Goal: Transaction & Acquisition: Book appointment/travel/reservation

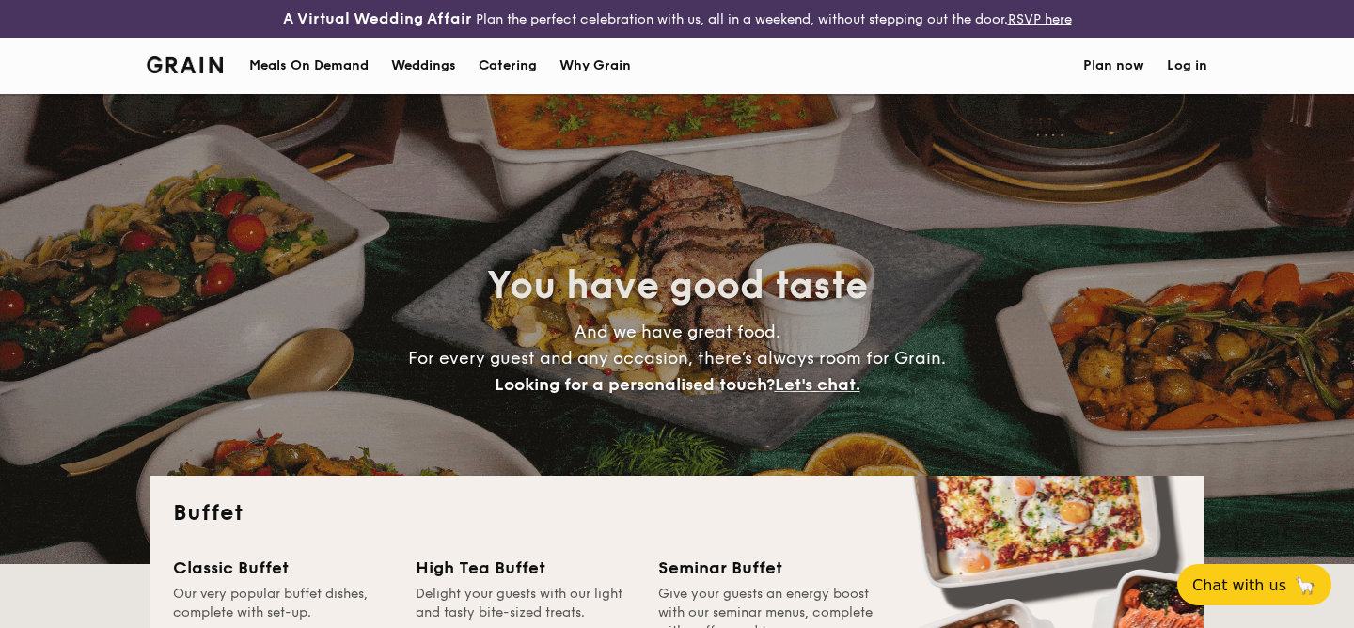
select select
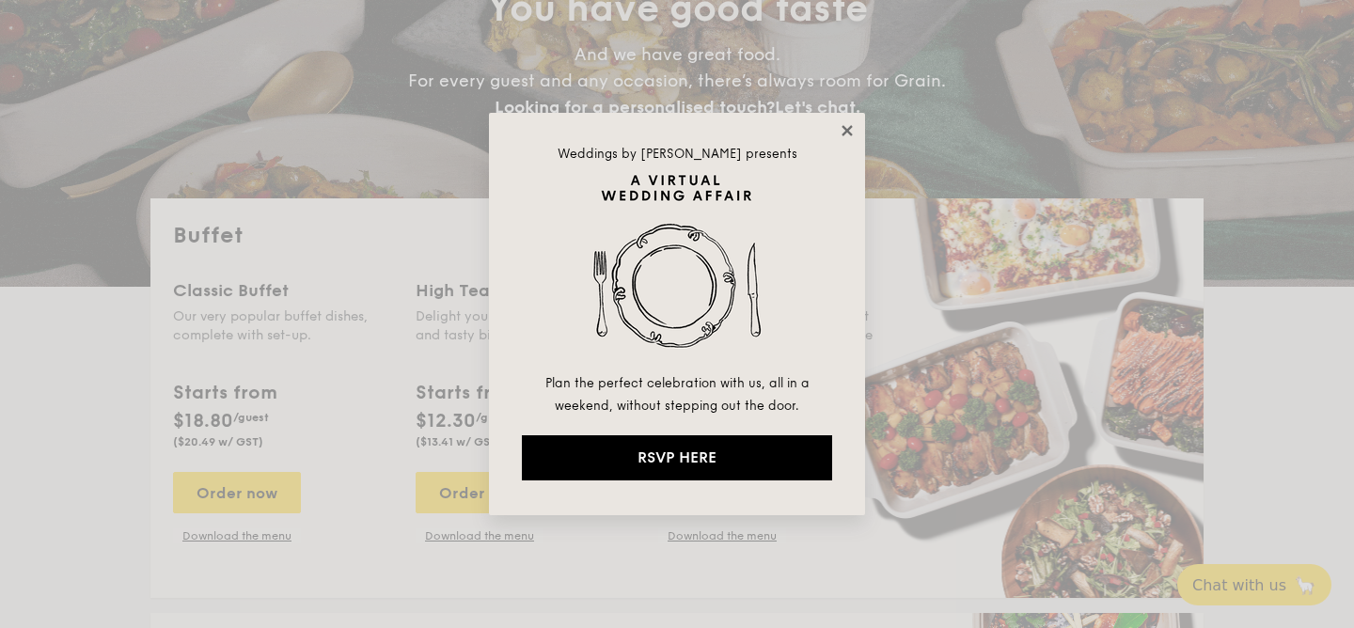
click at [845, 131] on icon at bounding box center [847, 130] width 10 height 10
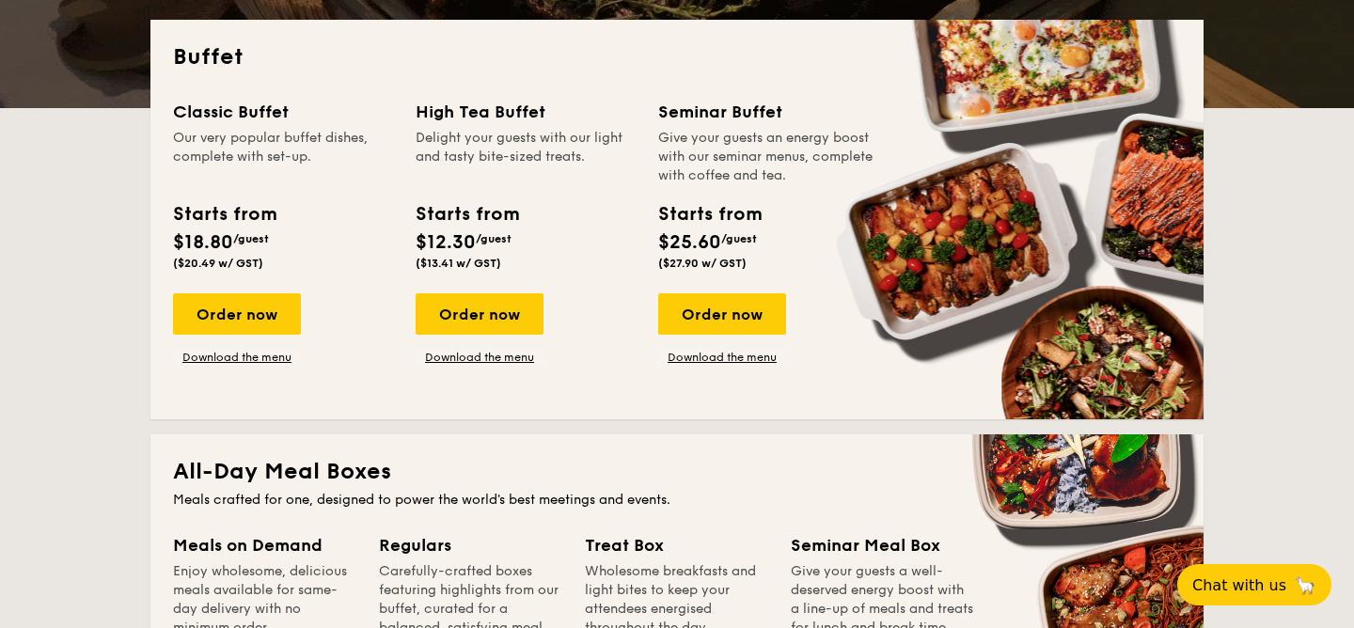
scroll to position [464, 0]
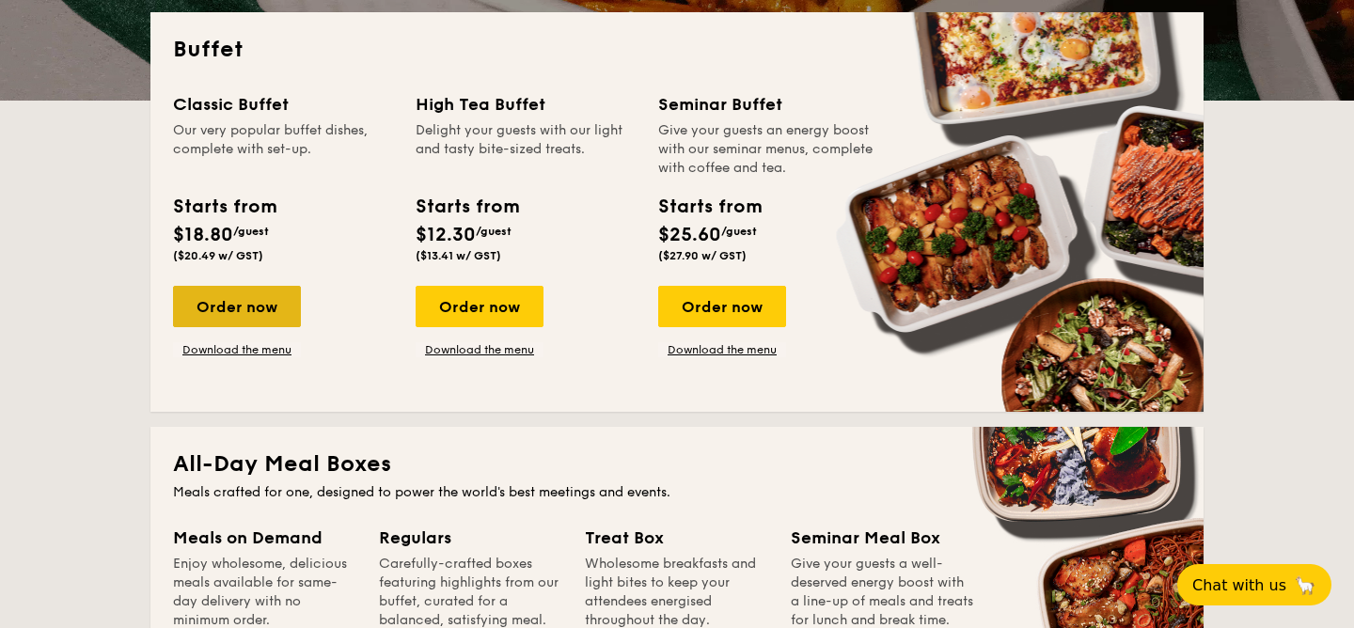
click at [275, 291] on div "Order now" at bounding box center [237, 306] width 128 height 41
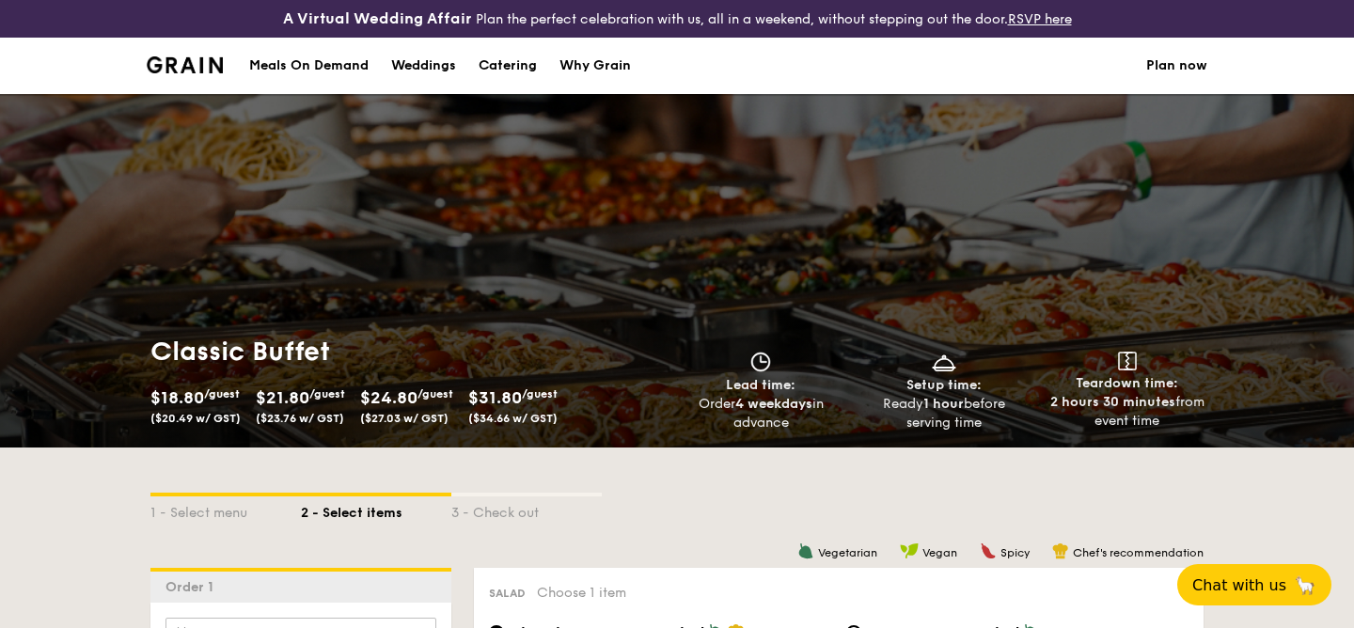
click at [605, 73] on div "Why Grain" at bounding box center [594, 66] width 71 height 56
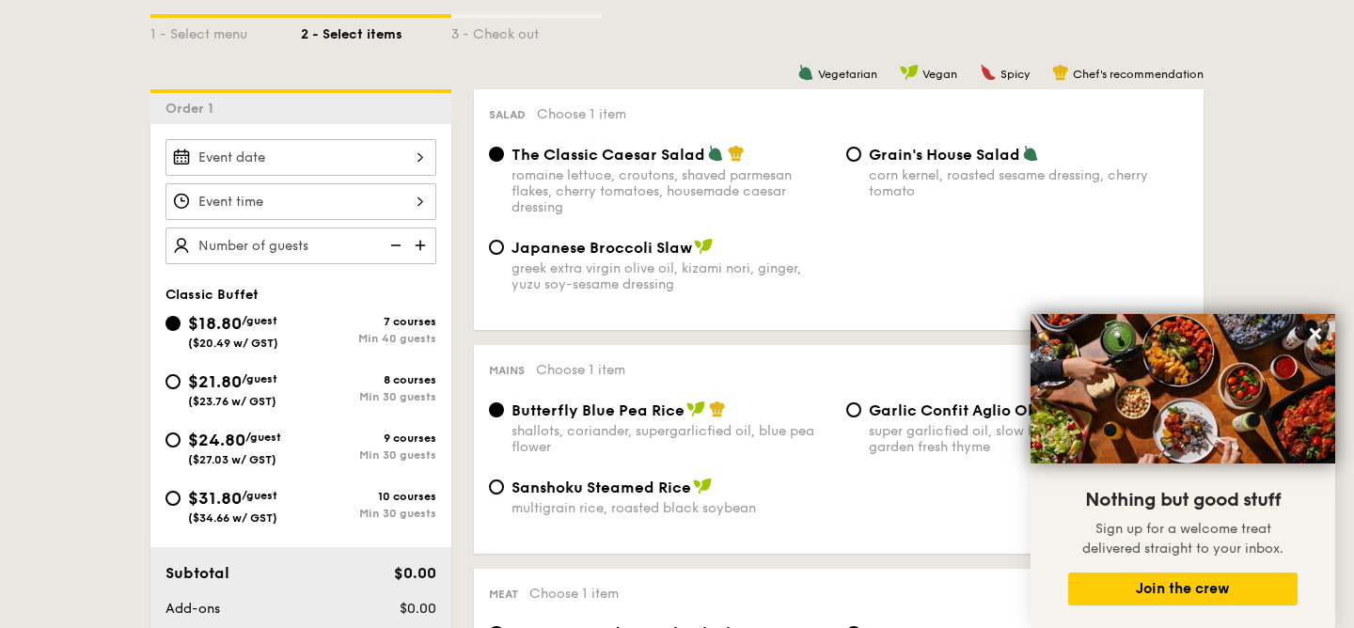
scroll to position [480, 0]
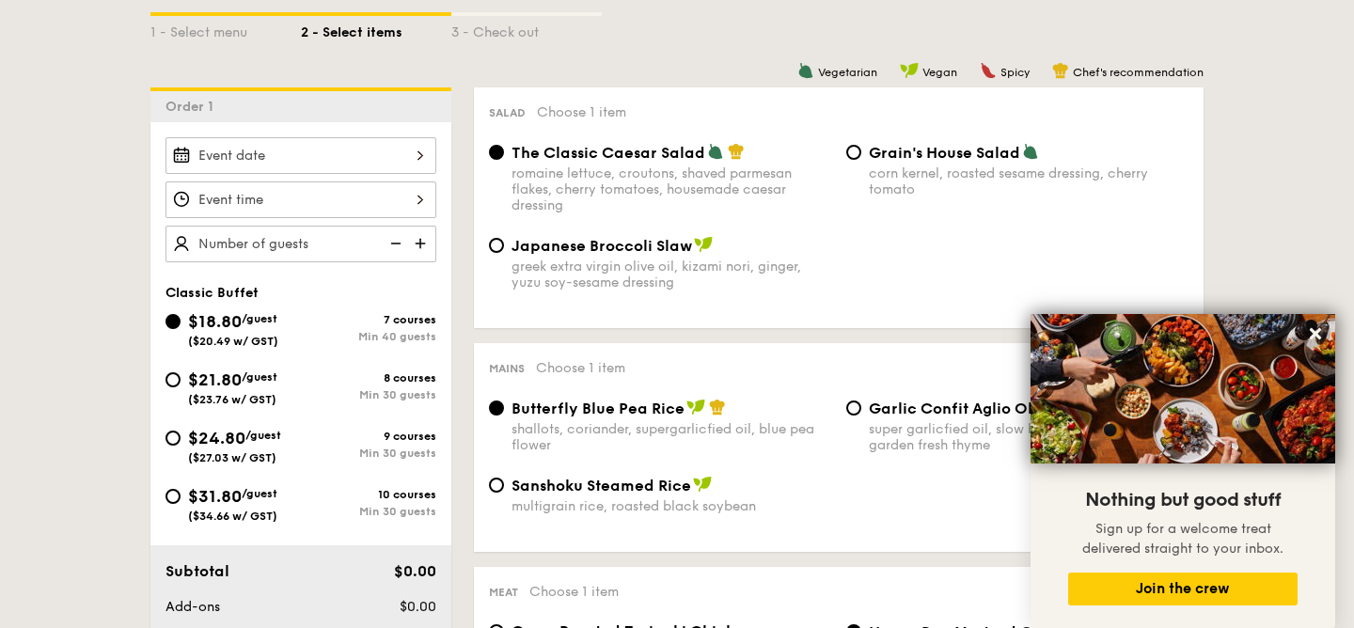
click at [393, 462] on div "$24.80 /guest ($27.03 w/ GST) 9 courses Min 30 guests" at bounding box center [300, 444] width 271 height 39
click at [381, 442] on div "9 courses" at bounding box center [368, 436] width 135 height 13
click at [181, 442] on input "$24.80 /guest ($27.03 w/ GST) 9 courses Min 30 guests" at bounding box center [172, 438] width 15 height 15
radio input "true"
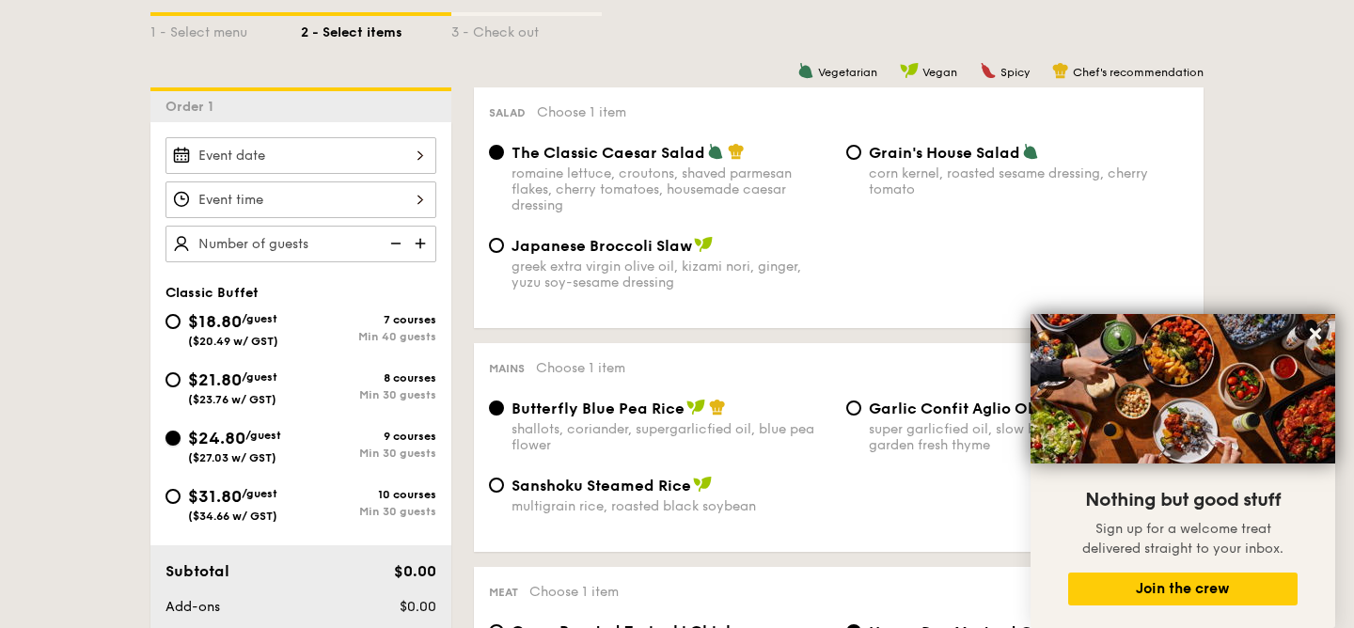
radio input "true"
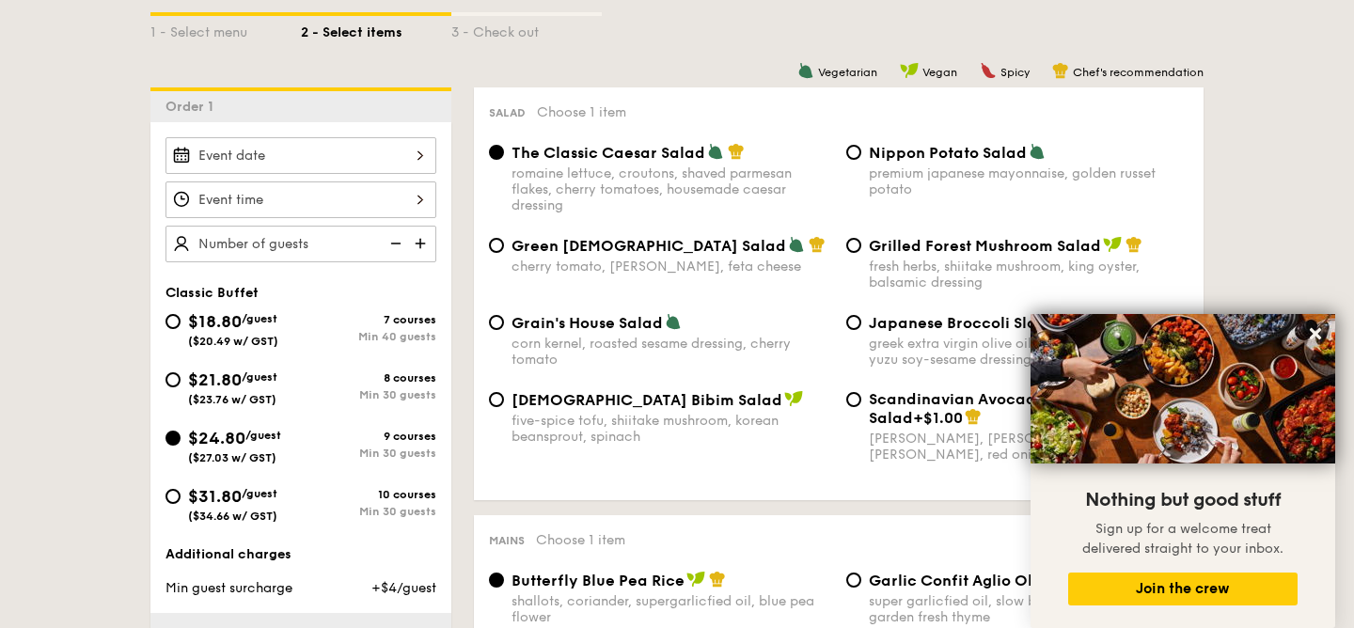
click at [368, 509] on div "Min 30 guests" at bounding box center [368, 511] width 135 height 13
click at [181, 504] on input "$31.80 /guest ($34.66 w/ GST) 10 courses Min 30 guests" at bounding box center [172, 496] width 15 height 15
radio input "true"
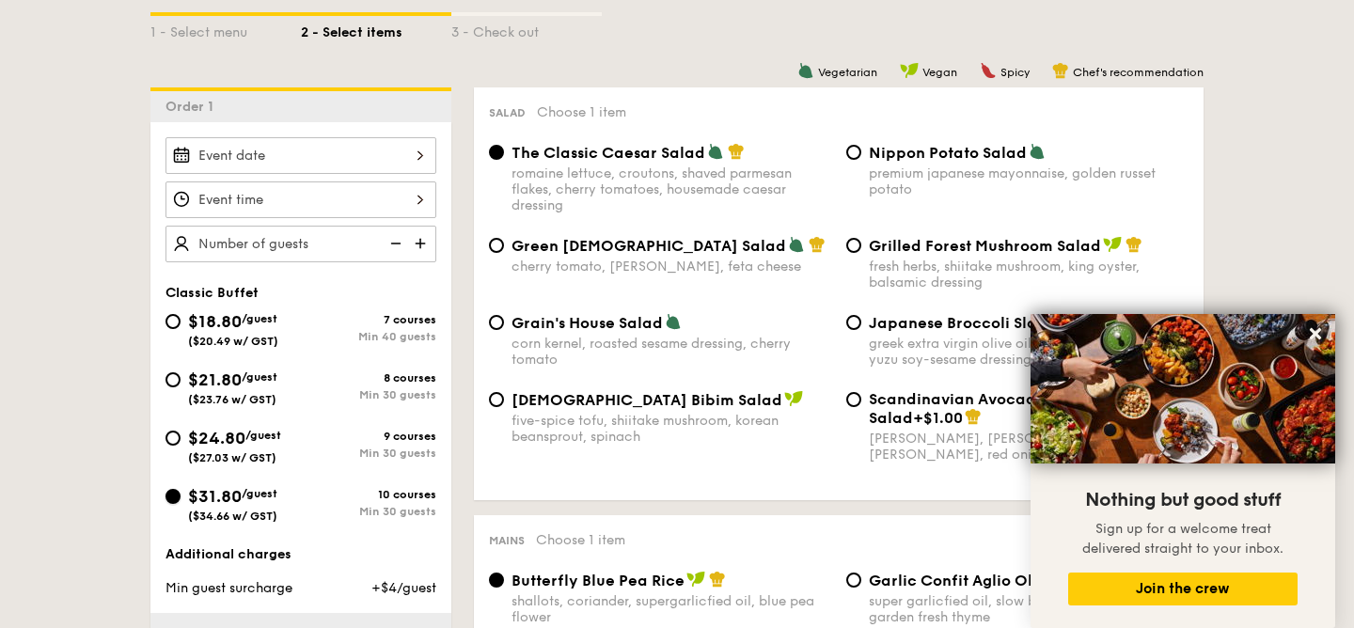
radio input "true"
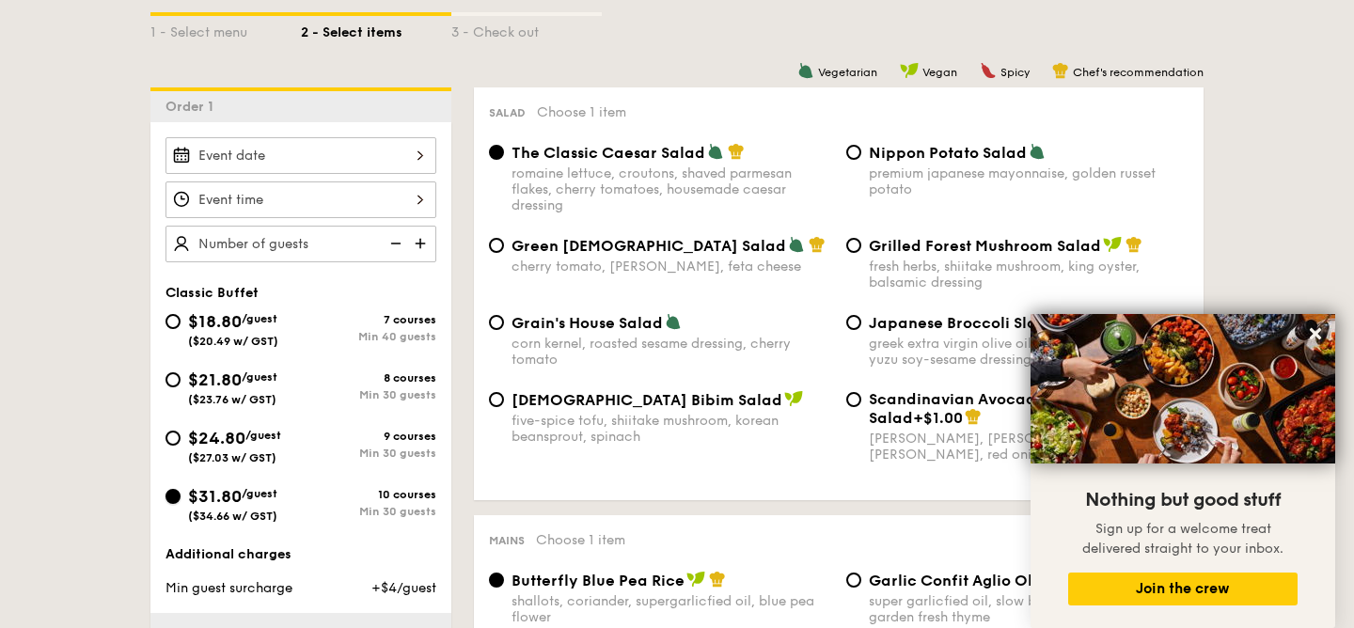
radio input "true"
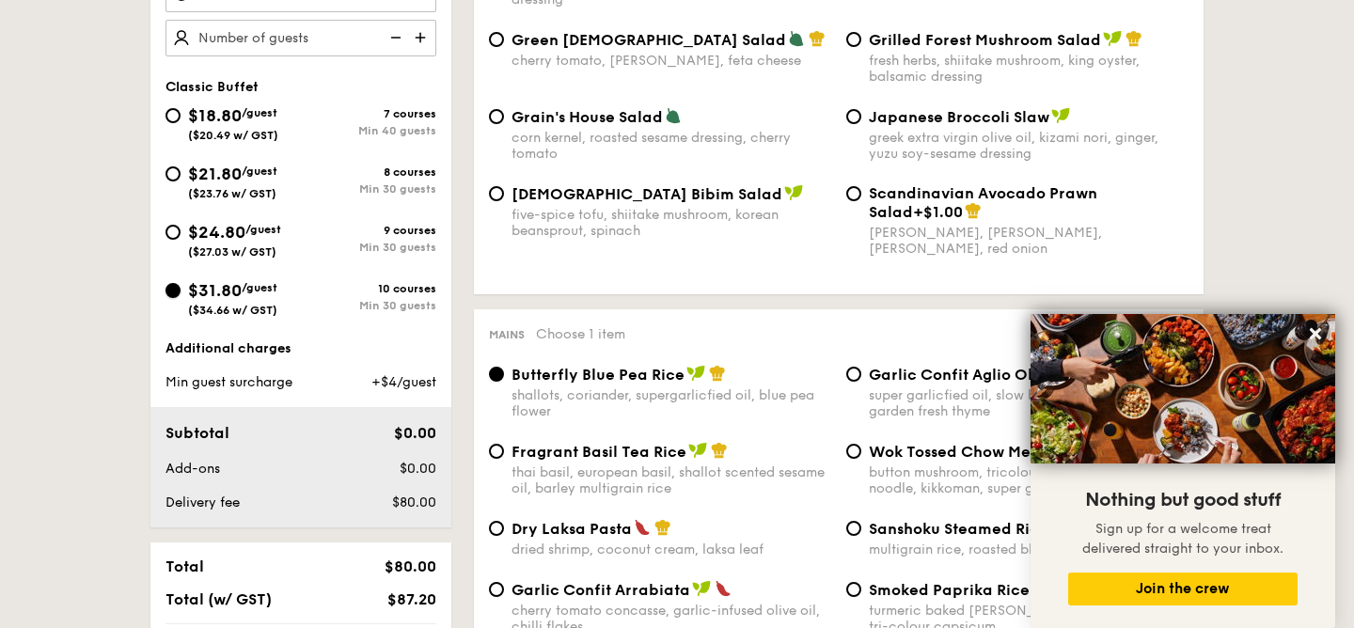
scroll to position [689, 0]
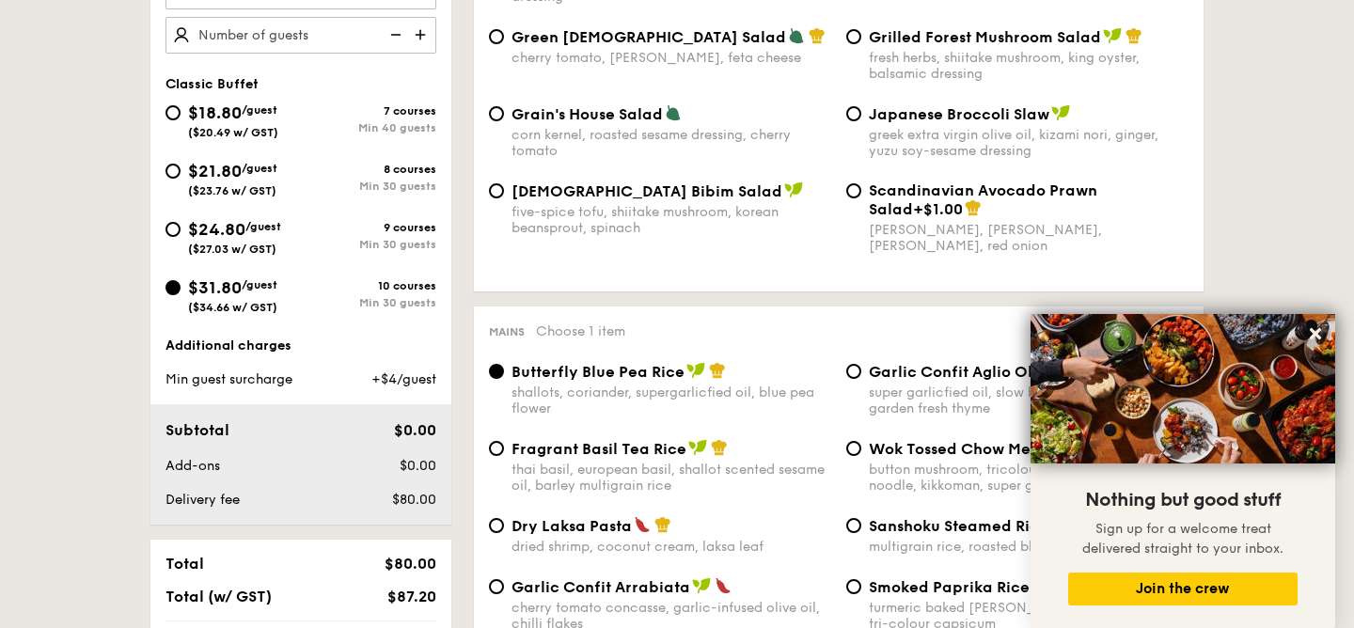
click at [378, 234] on div "9 courses" at bounding box center [368, 227] width 135 height 13
click at [181, 234] on input "$24.80 /guest ($27.03 w/ GST) 9 courses Min 30 guests" at bounding box center [172, 229] width 15 height 15
radio input "true"
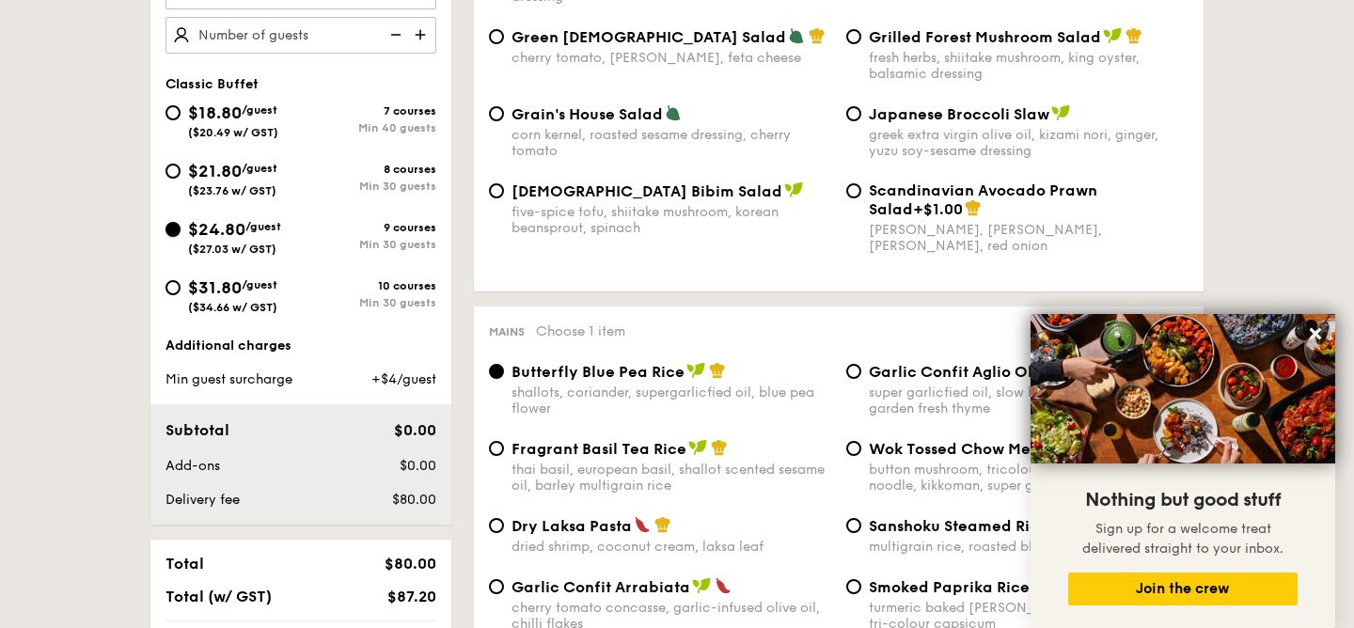
radio input "true"
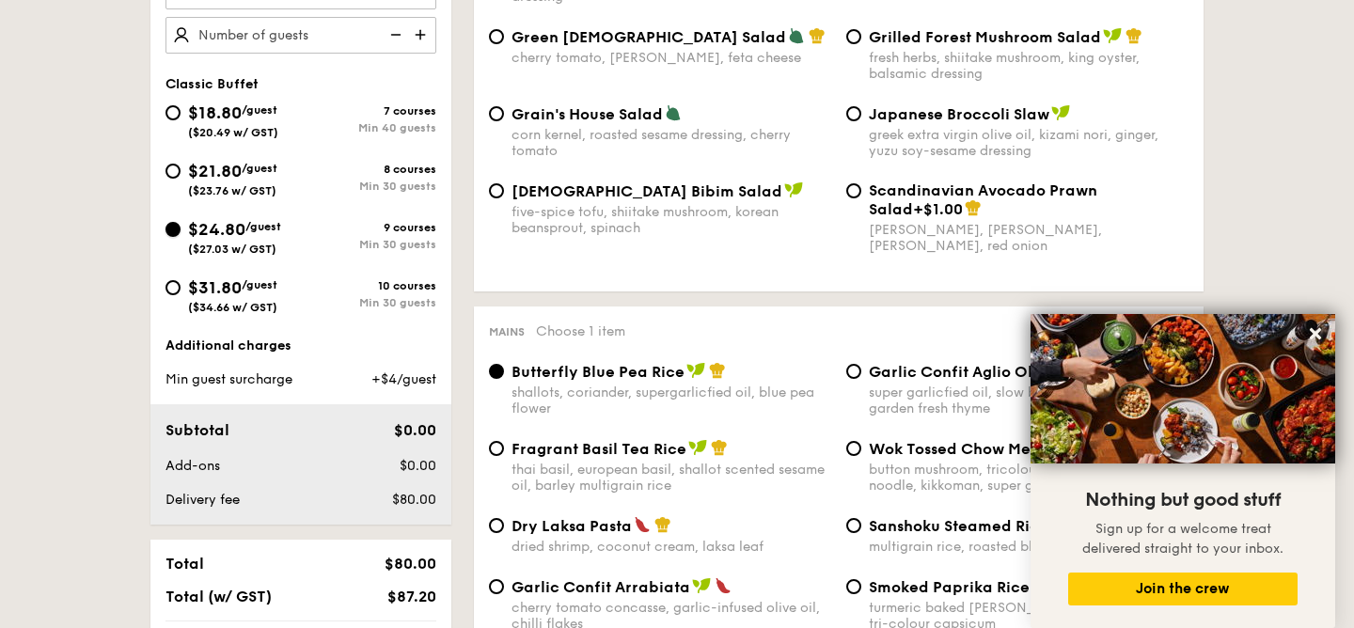
radio input "true"
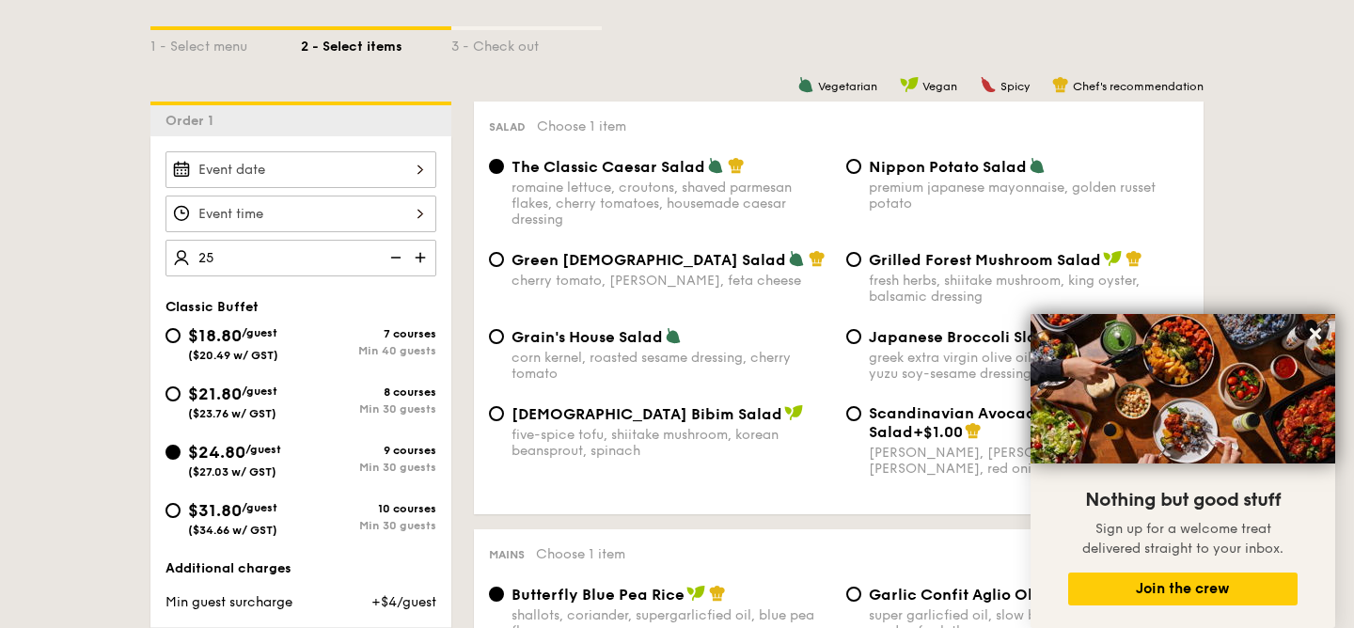
scroll to position [480, 0]
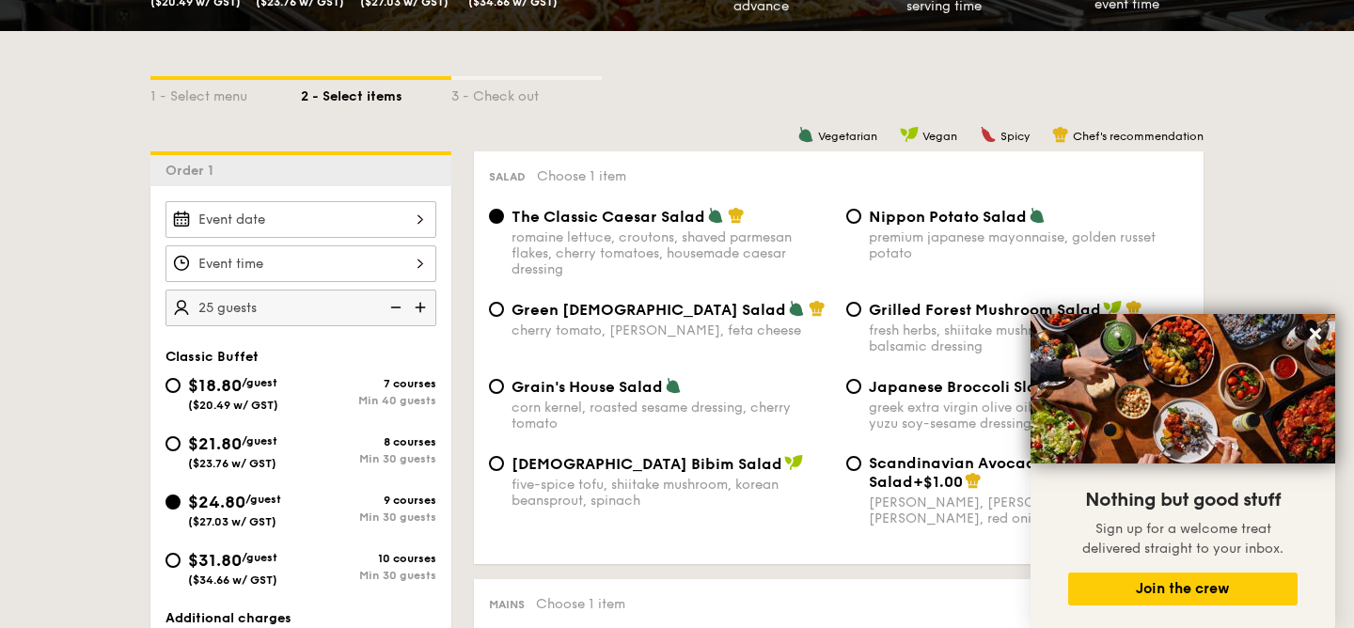
scroll to position [417, 0]
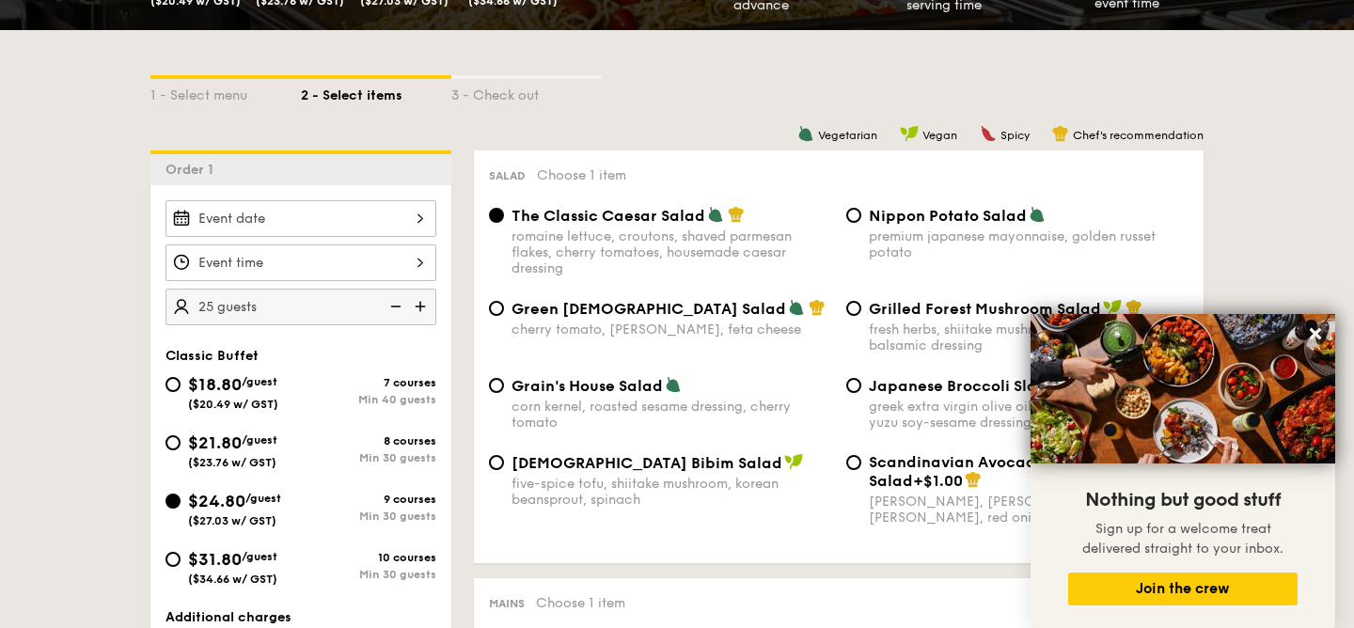
click at [423, 302] on img at bounding box center [422, 307] width 28 height 36
click at [402, 302] on img at bounding box center [394, 307] width 28 height 36
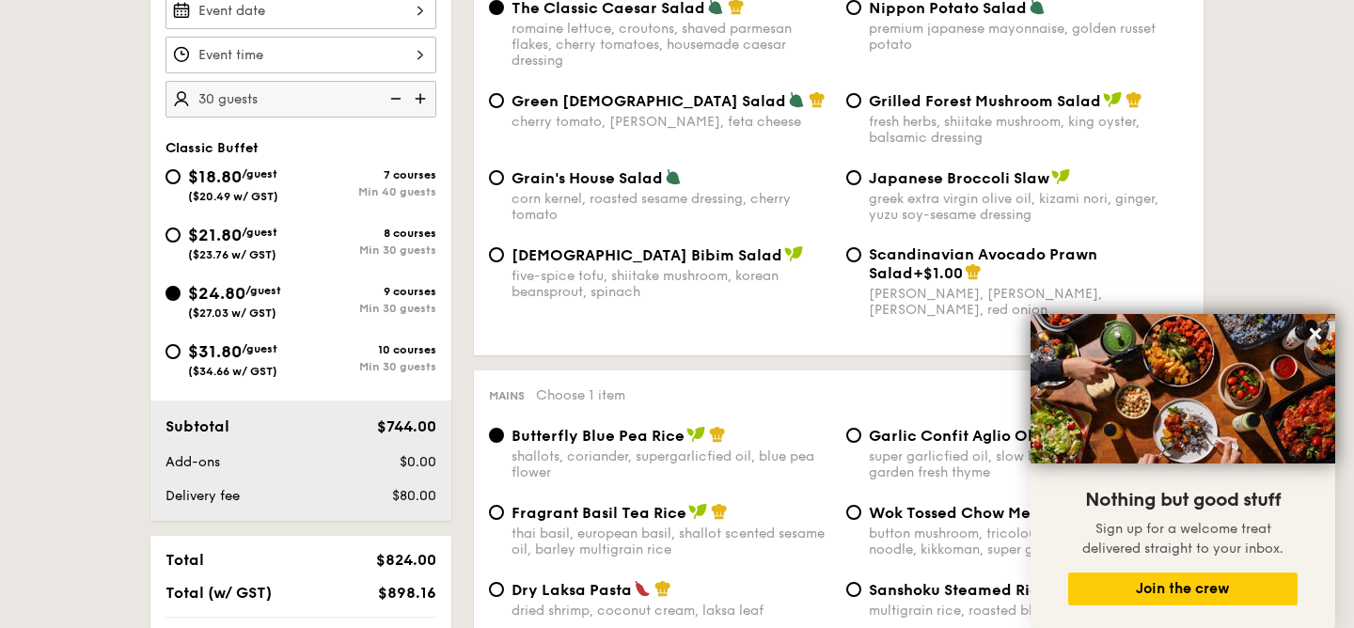
scroll to position [605, 0]
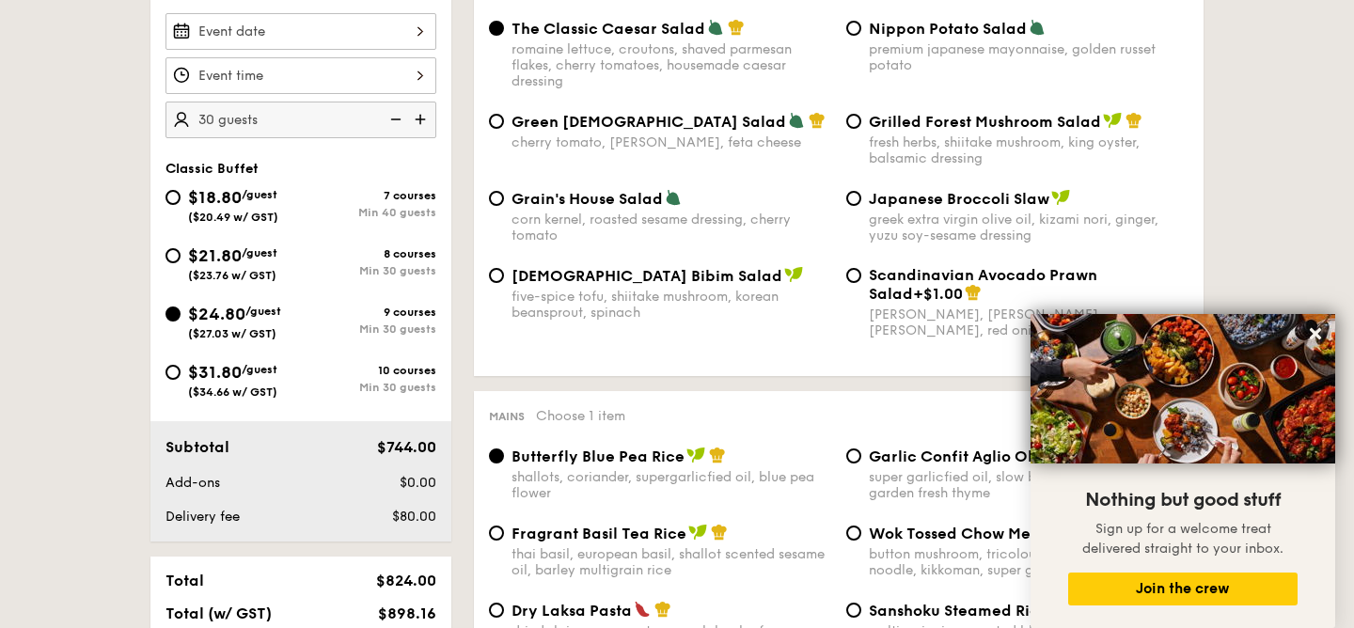
click at [395, 117] on img at bounding box center [394, 120] width 28 height 36
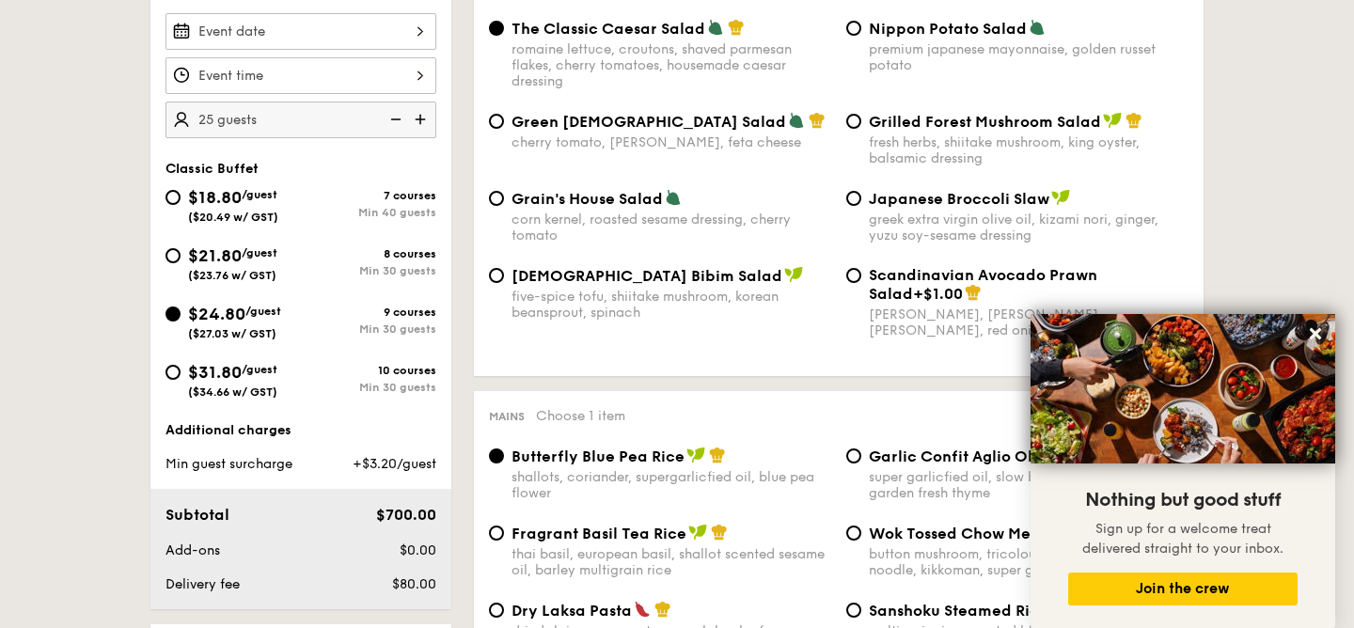
click at [417, 118] on img at bounding box center [422, 120] width 28 height 36
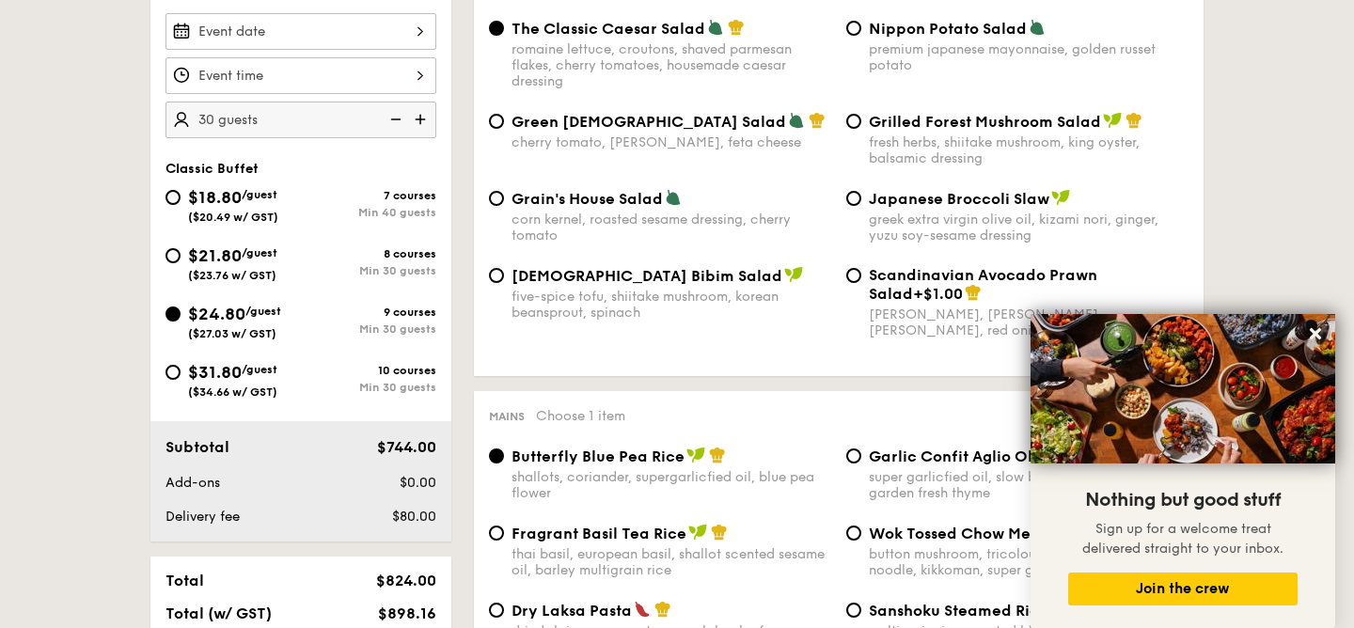
click at [401, 118] on img at bounding box center [394, 120] width 28 height 36
type input "25 guests"
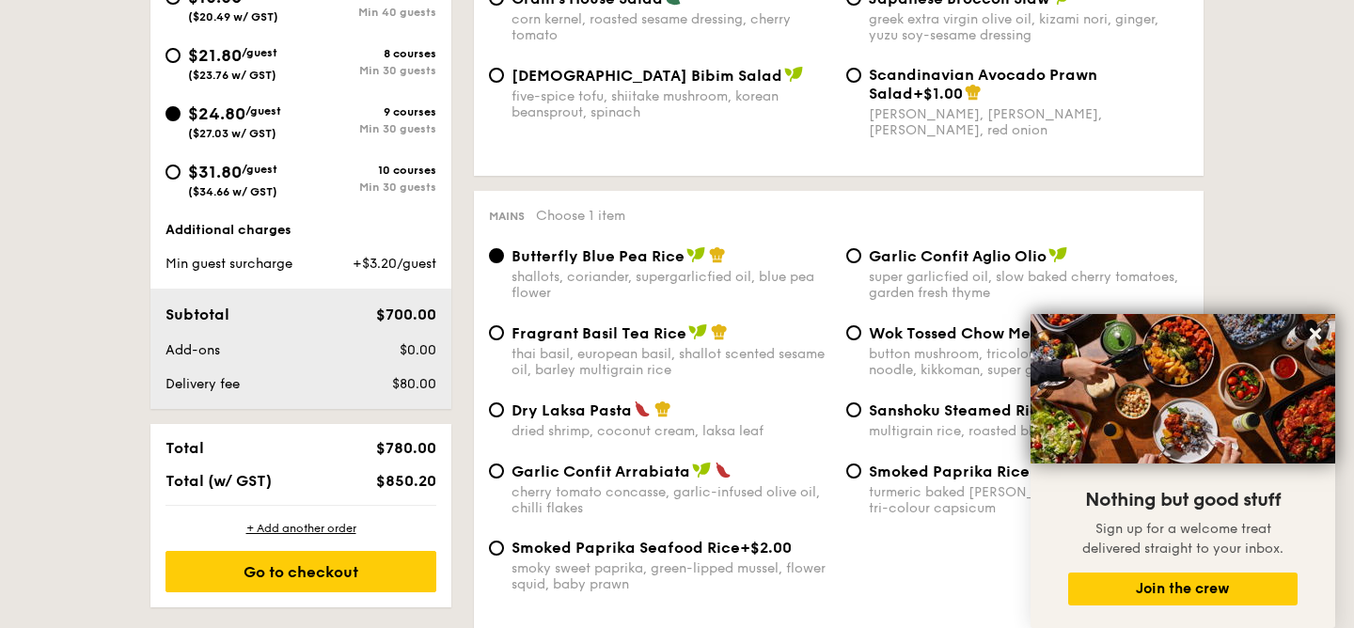
scroll to position [806, 0]
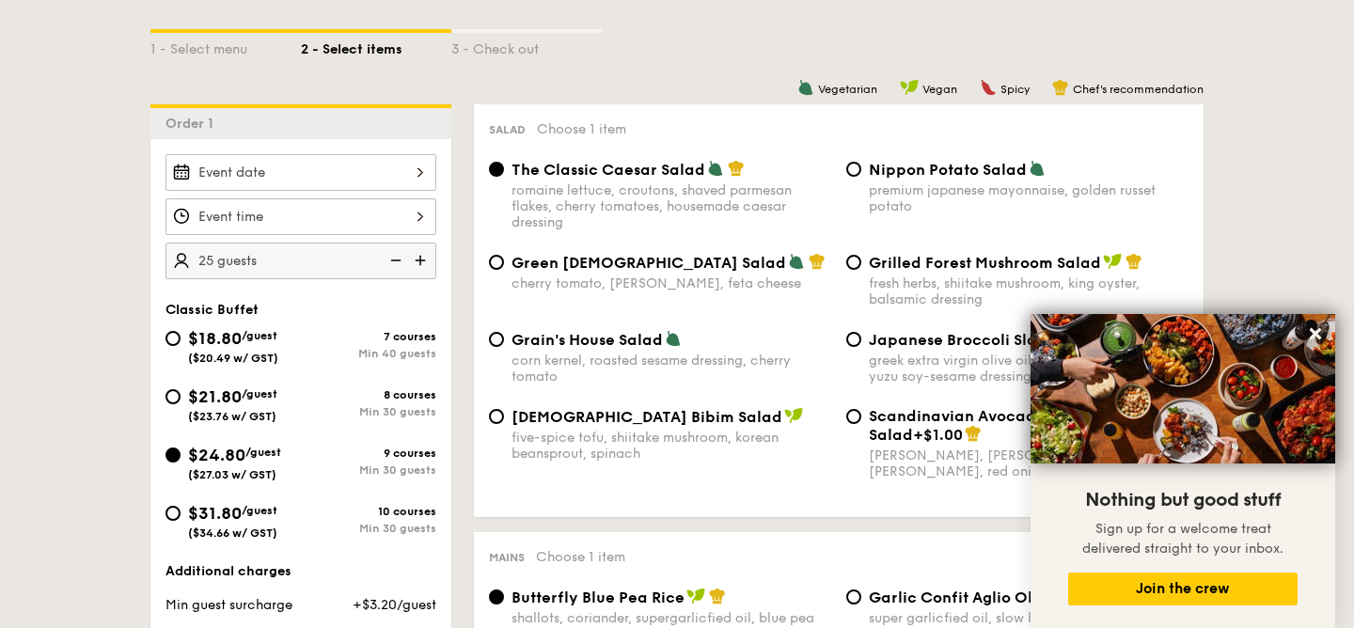
select select
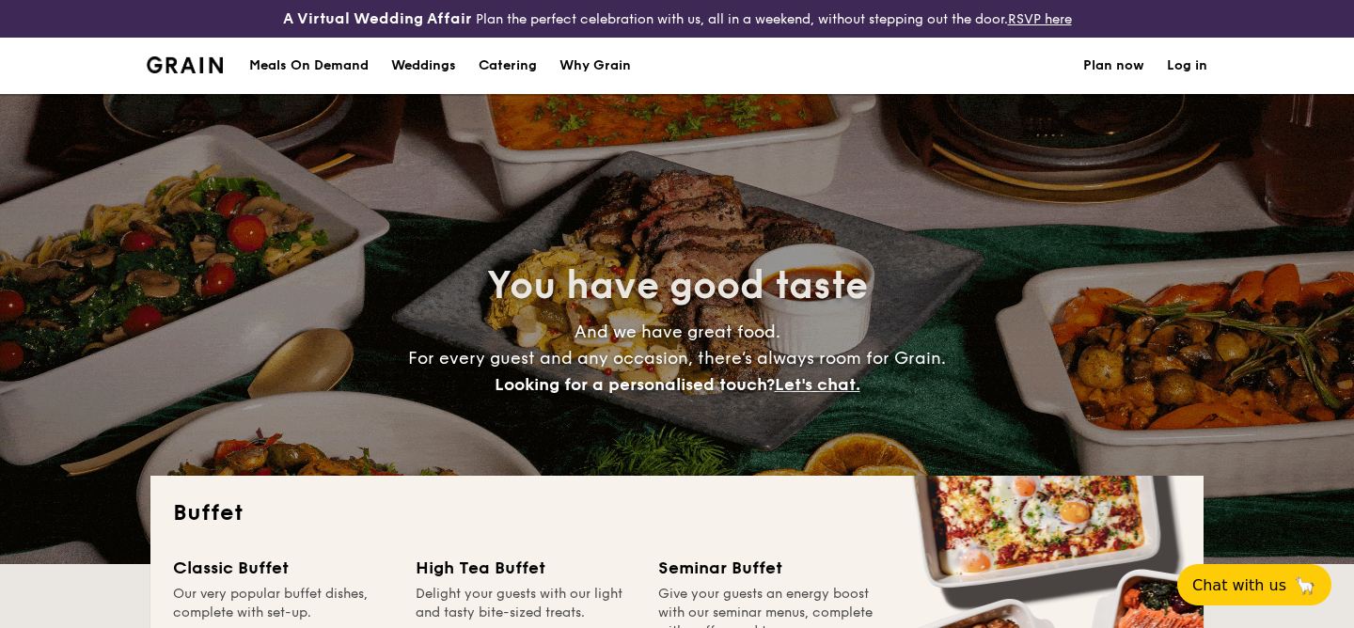
select select
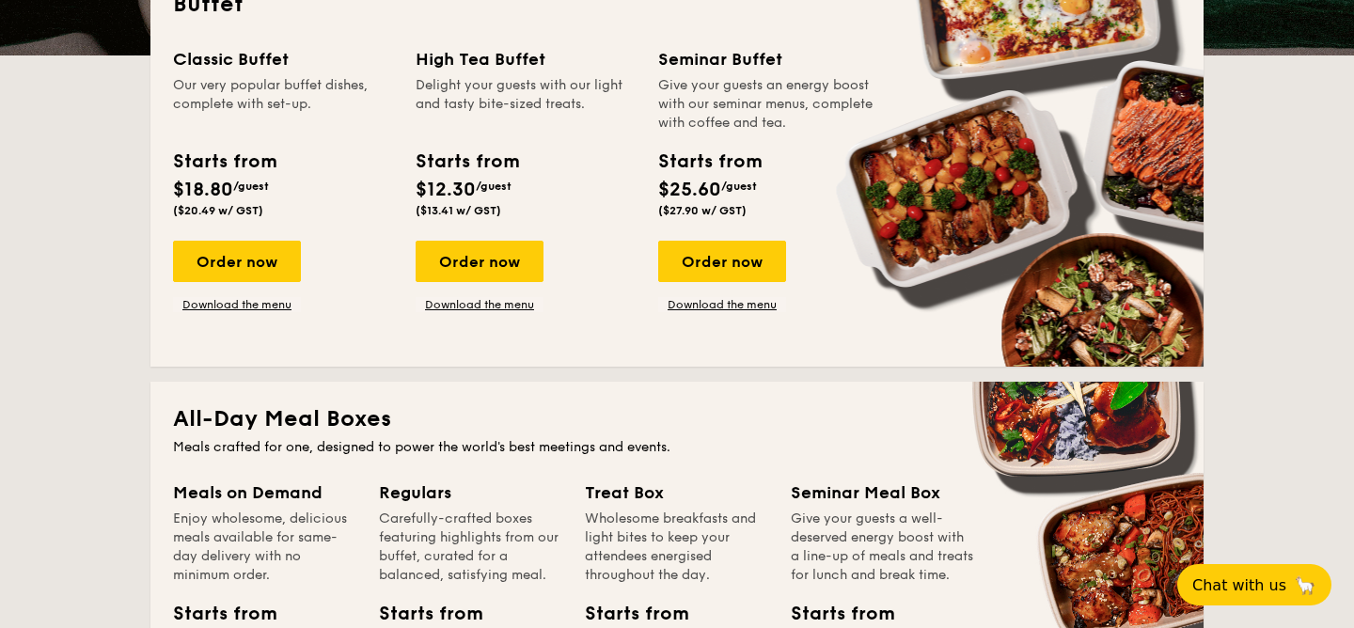
scroll to position [513, 0]
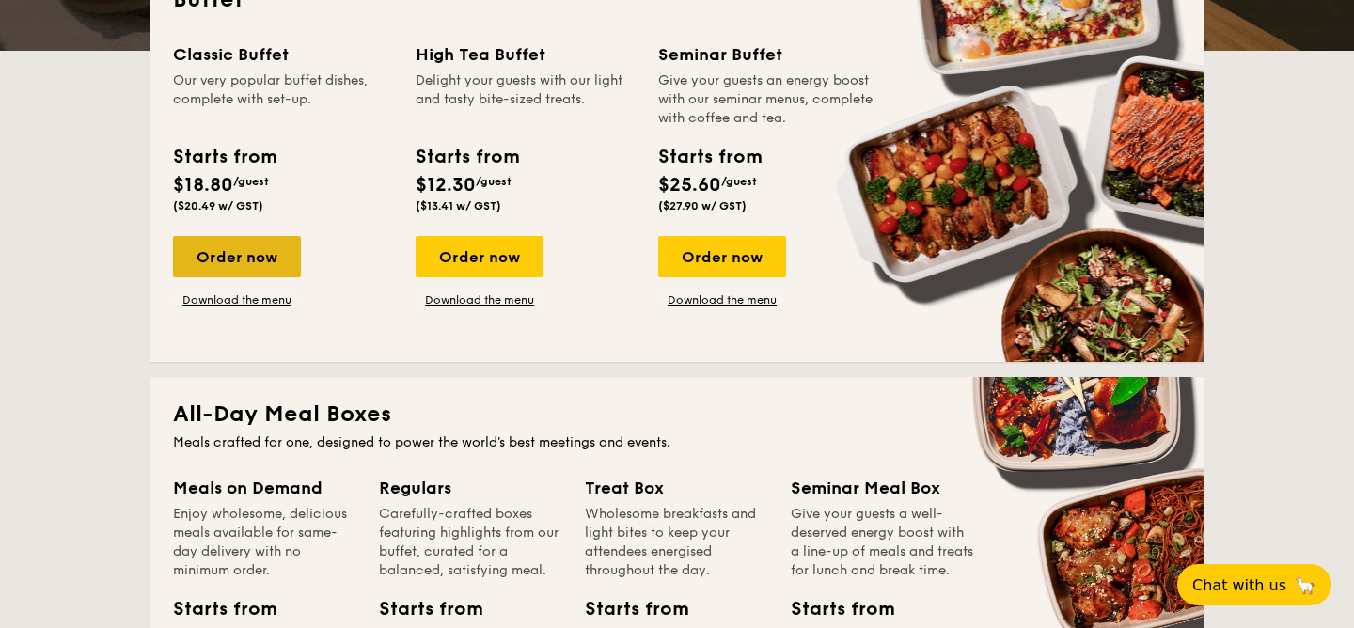
click at [282, 254] on div "Order now" at bounding box center [237, 256] width 128 height 41
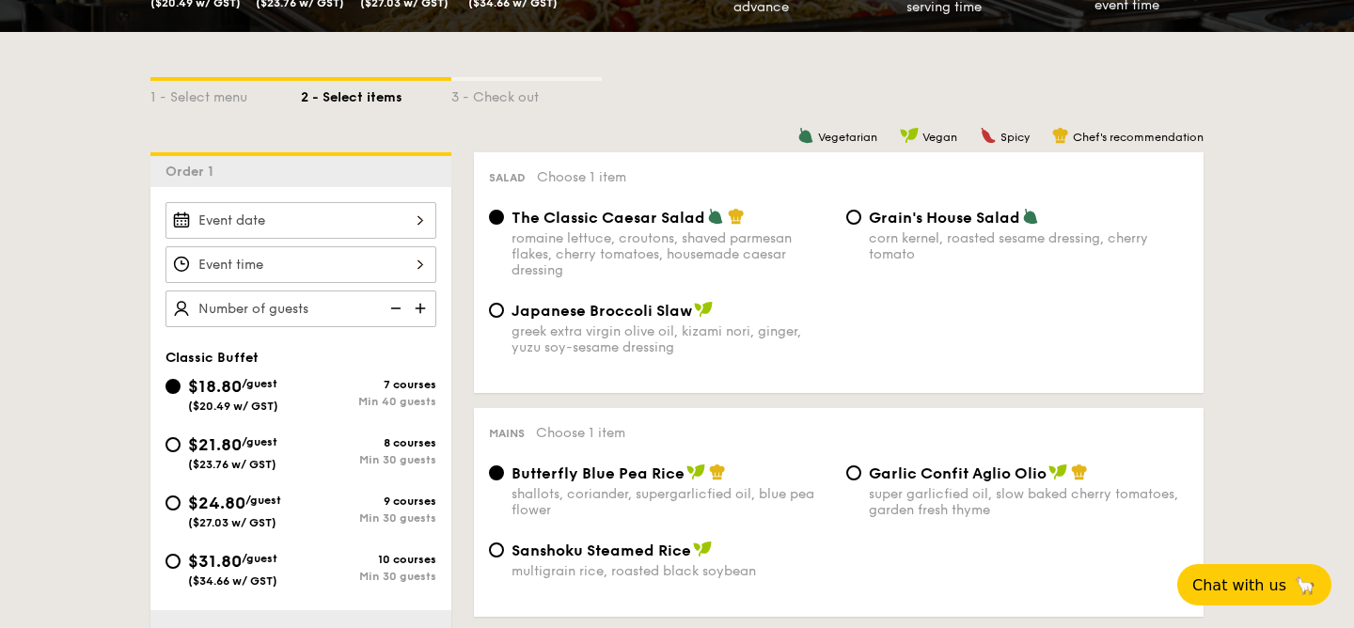
scroll to position [424, 0]
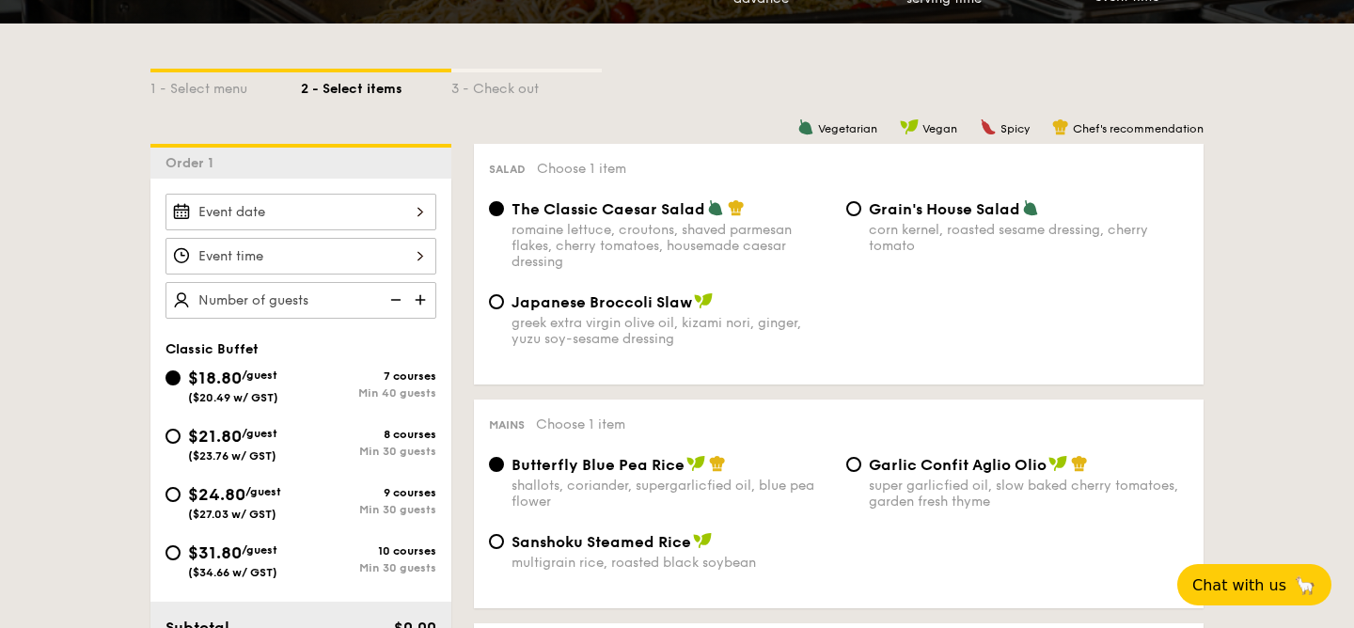
click at [419, 305] on img at bounding box center [422, 300] width 28 height 36
click at [402, 301] on img at bounding box center [394, 300] width 28 height 36
click at [410, 301] on img at bounding box center [422, 300] width 28 height 36
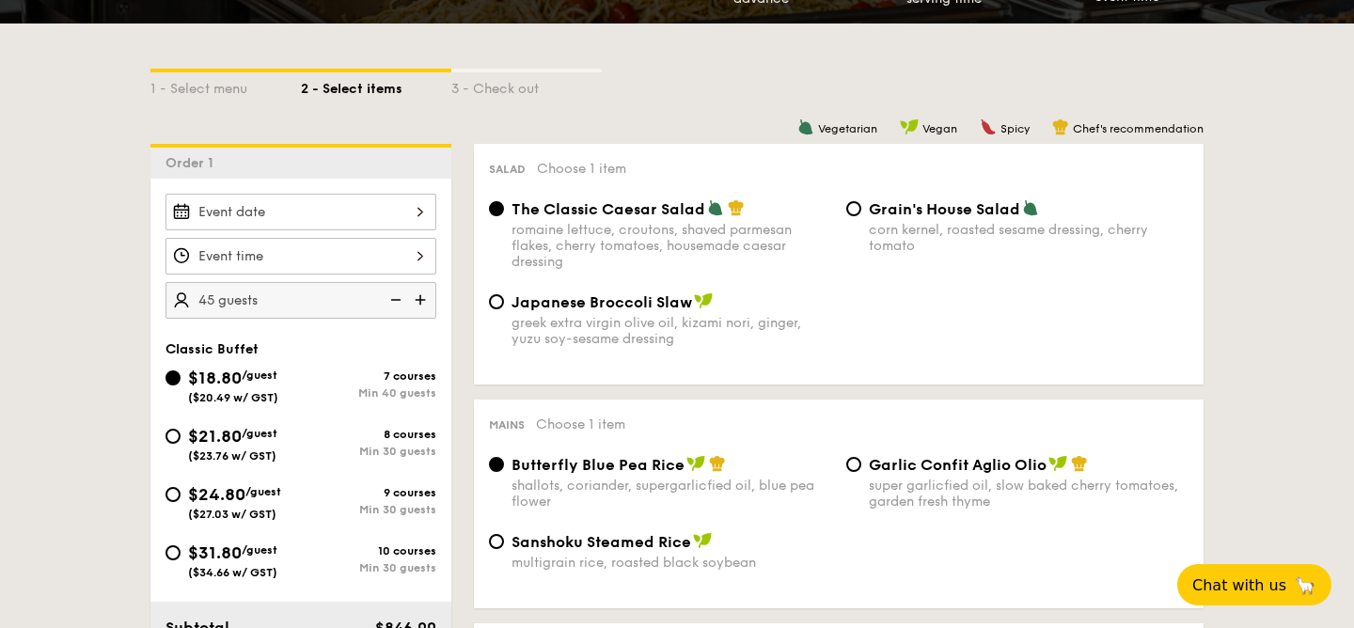
click at [405, 301] on img at bounding box center [394, 300] width 28 height 36
type input "40 guests"
click at [405, 301] on img at bounding box center [394, 300] width 28 height 36
click at [395, 301] on img at bounding box center [394, 300] width 28 height 36
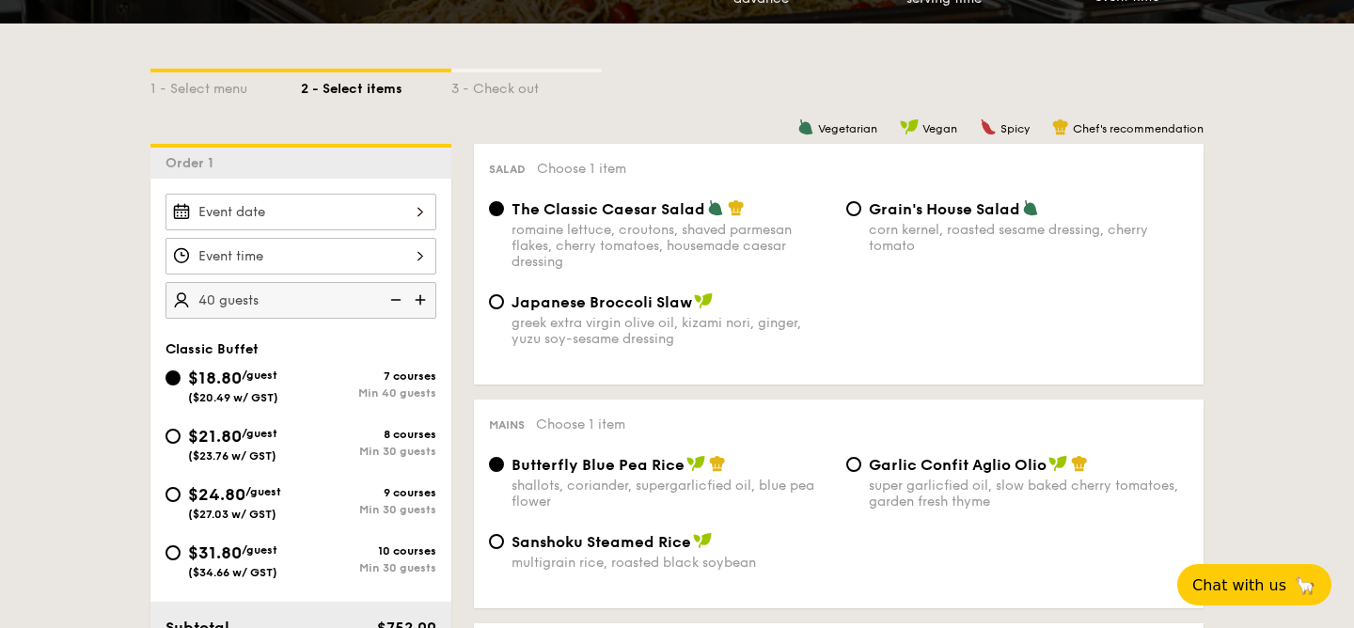
click at [395, 301] on img at bounding box center [394, 300] width 28 height 36
click at [396, 299] on img at bounding box center [394, 300] width 28 height 36
click at [172, 491] on input "$24.80 /guest ($27.03 w/ GST) 9 courses Min 30 guests" at bounding box center [172, 494] width 15 height 15
radio input "true"
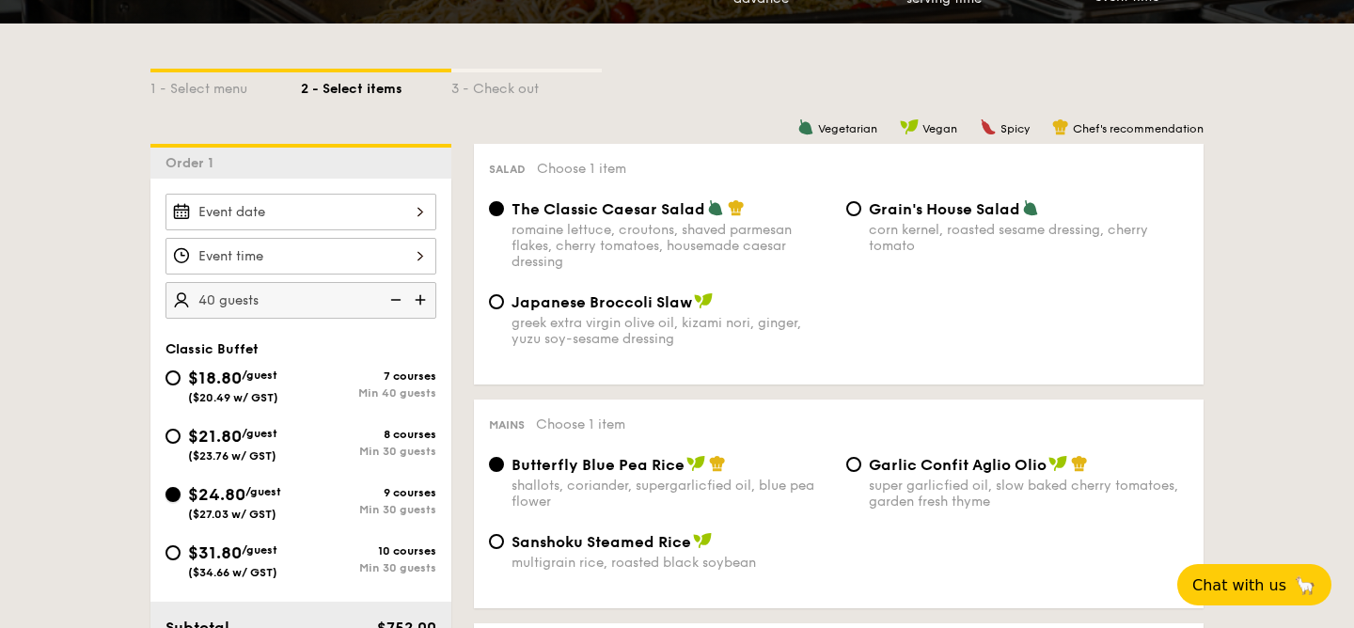
radio input "true"
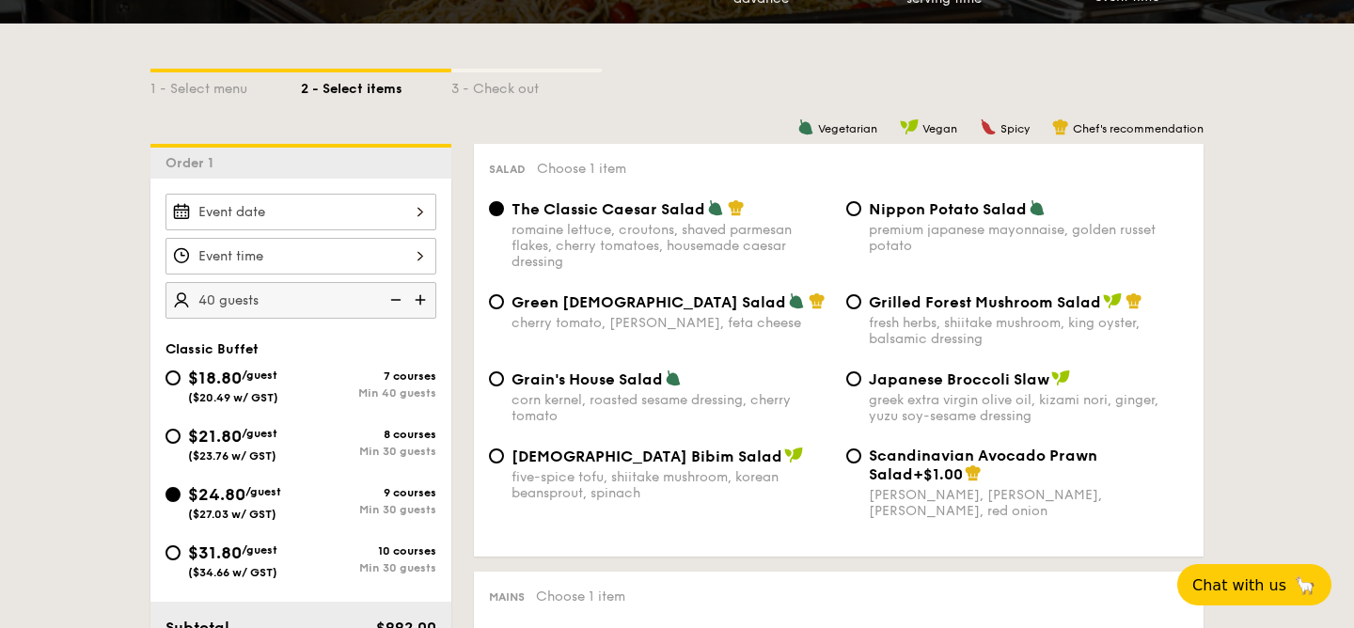
click at [394, 290] on img at bounding box center [394, 300] width 28 height 36
click at [395, 296] on img at bounding box center [394, 300] width 28 height 36
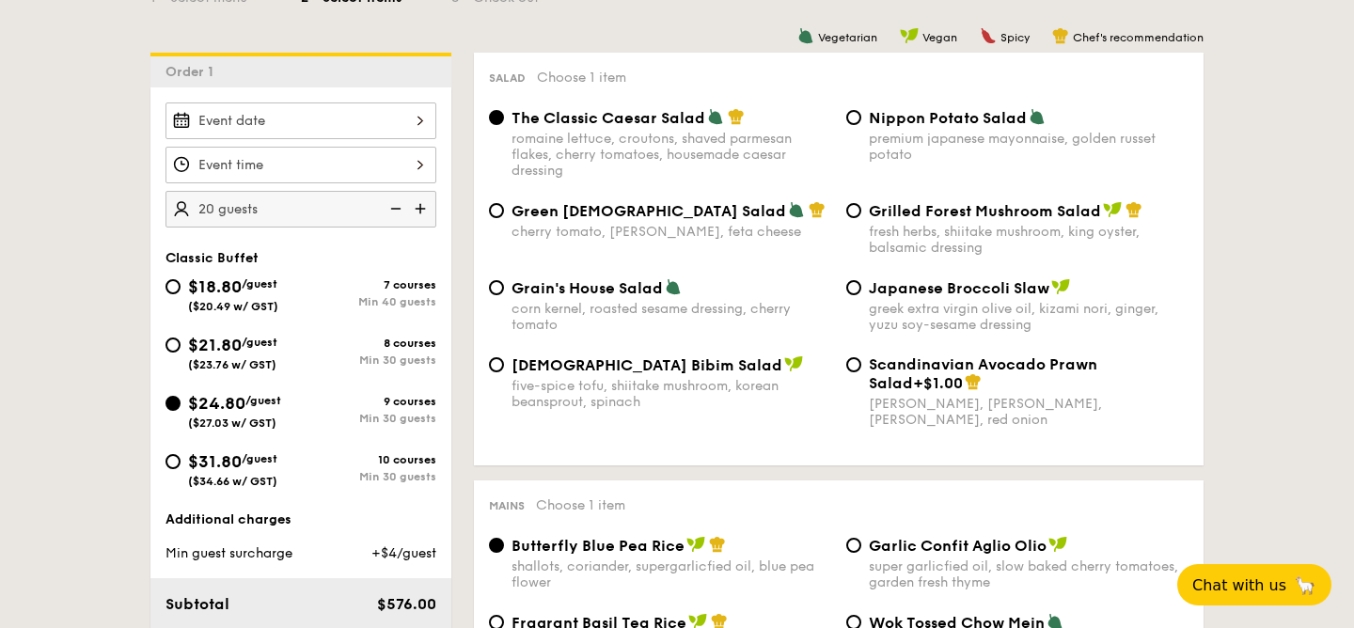
scroll to position [622, 0]
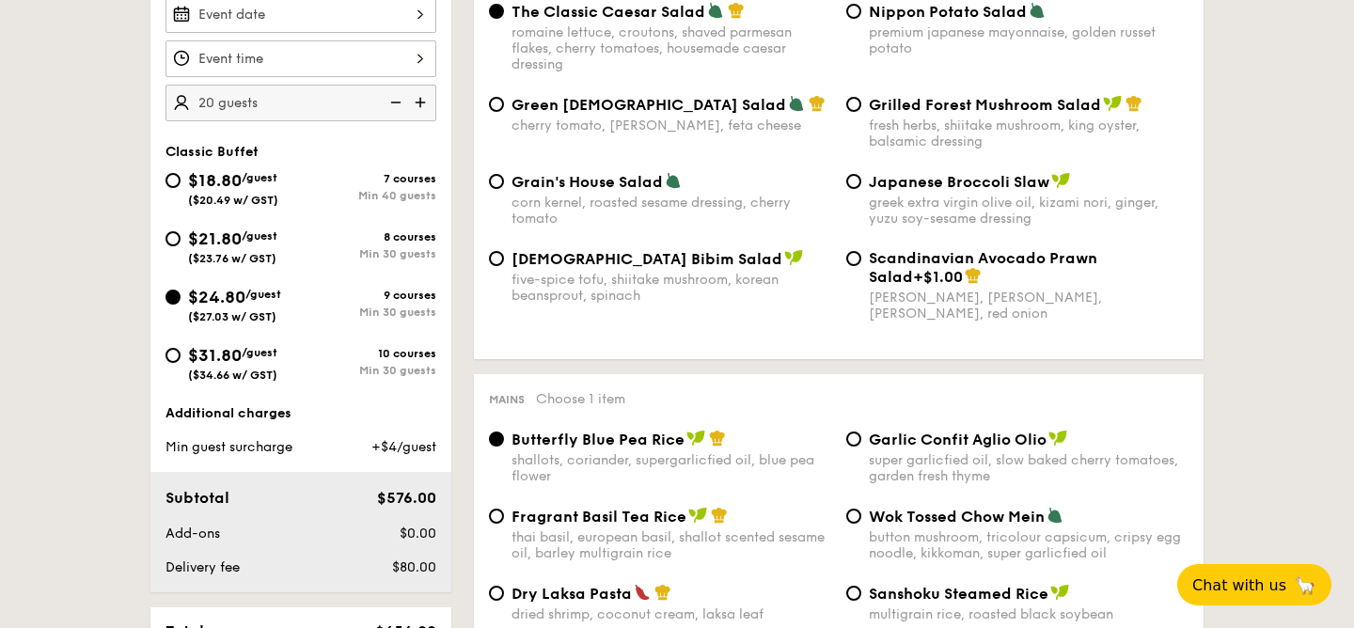
click at [425, 108] on img at bounding box center [422, 103] width 28 height 36
type input "30 guests"
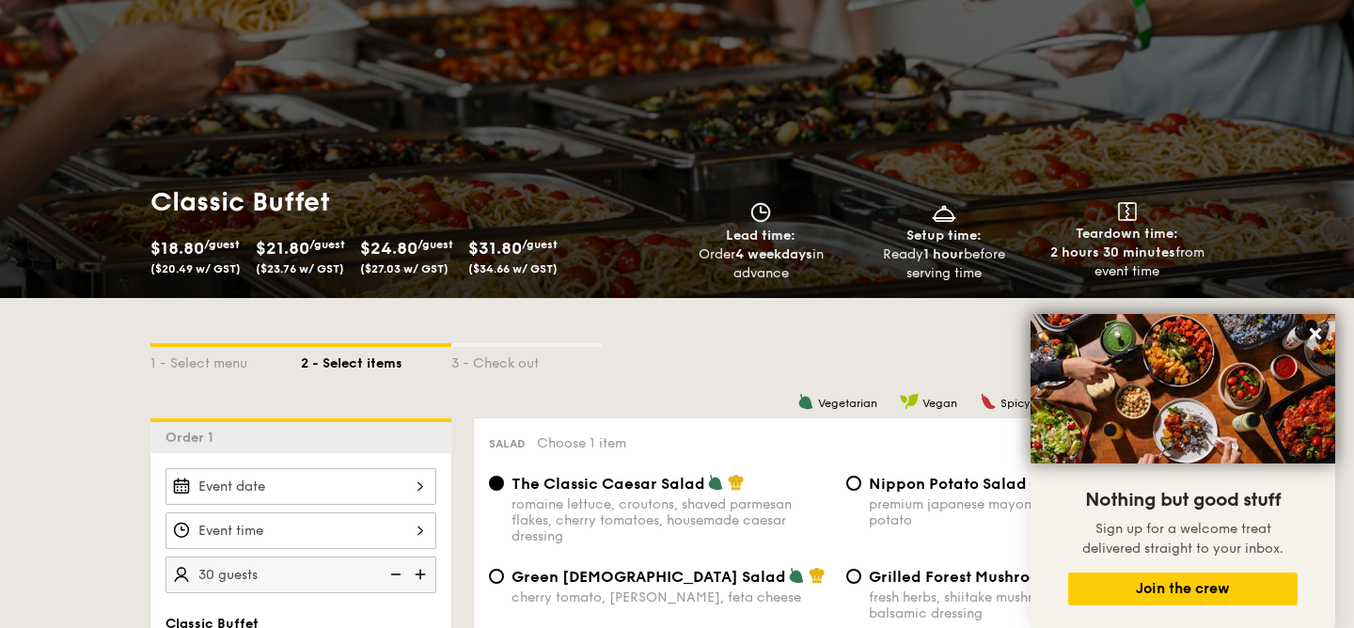
scroll to position [147, 0]
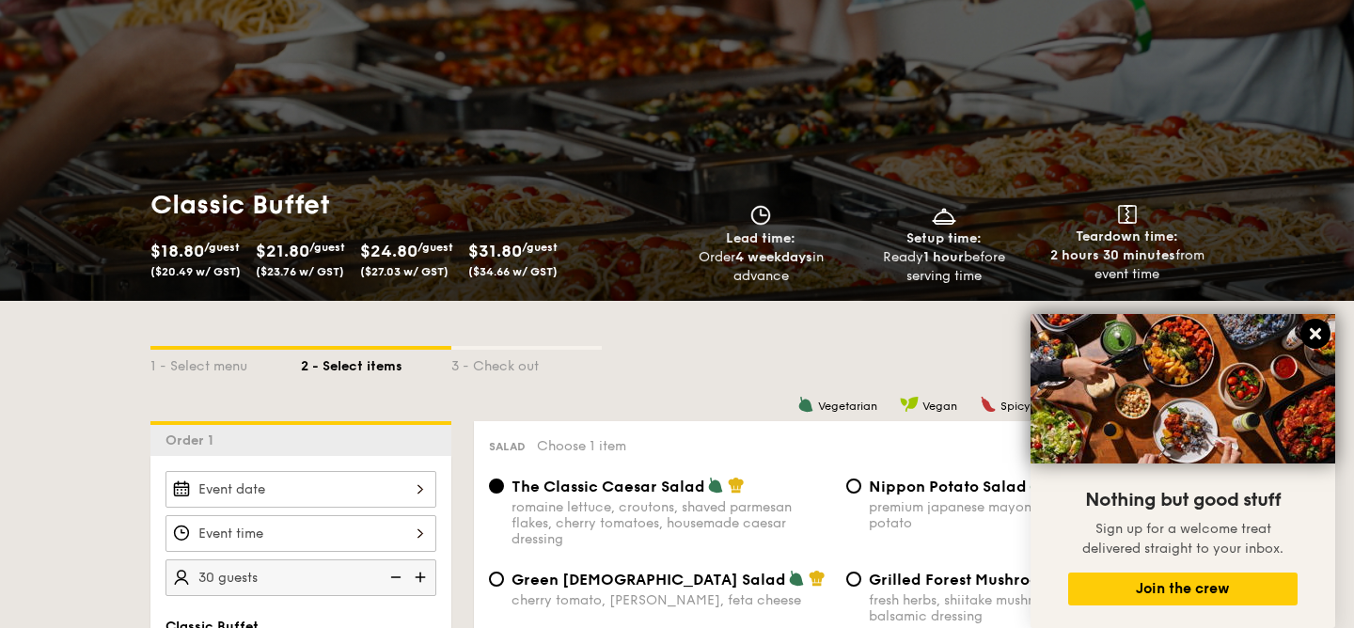
click at [1309, 334] on icon at bounding box center [1315, 333] width 17 height 17
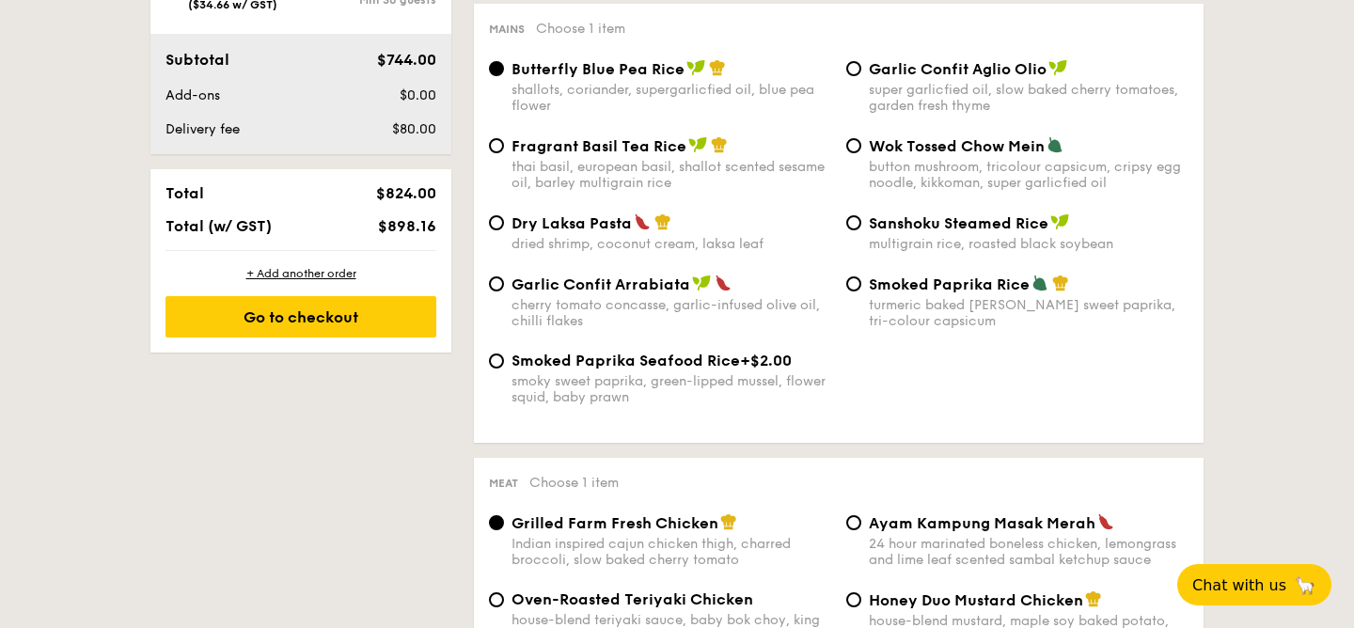
scroll to position [991, 0]
